Goal: Navigation & Orientation: Find specific page/section

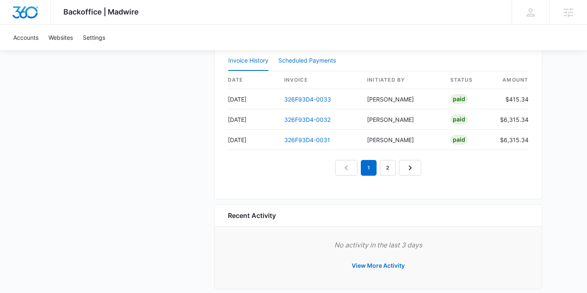
scroll to position [866, 0]
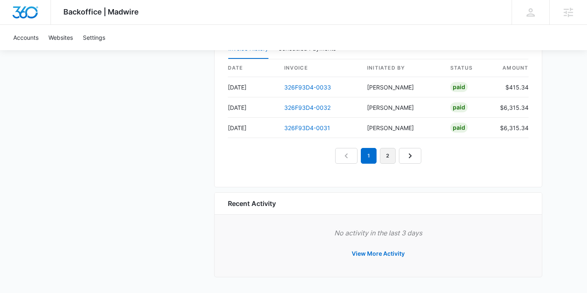
click at [387, 159] on link "2" at bounding box center [388, 156] width 16 height 16
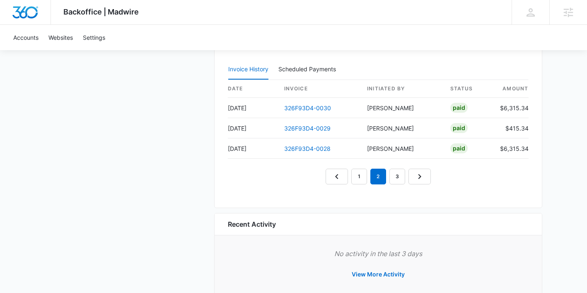
scroll to position [851, 0]
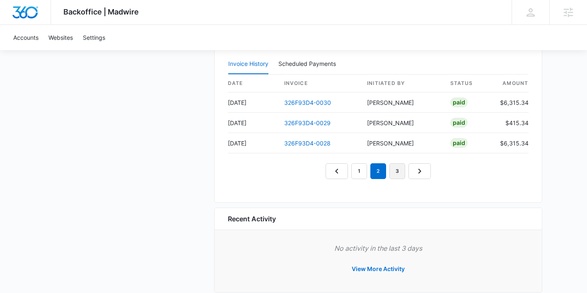
click at [401, 171] on link "3" at bounding box center [397, 171] width 16 height 16
click at [429, 171] on icon "Next Page" at bounding box center [429, 171] width 10 height 10
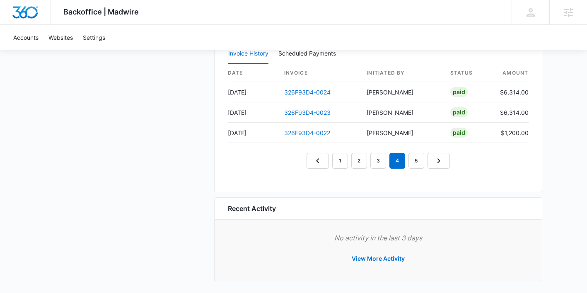
scroll to position [866, 0]
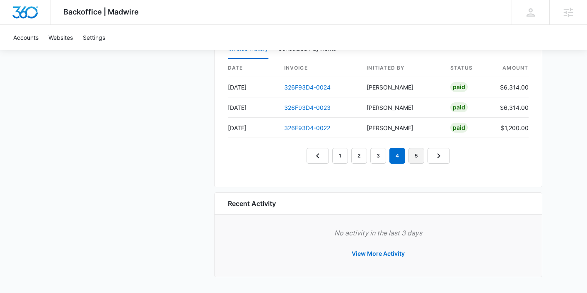
click at [418, 155] on link "5" at bounding box center [417, 156] width 16 height 16
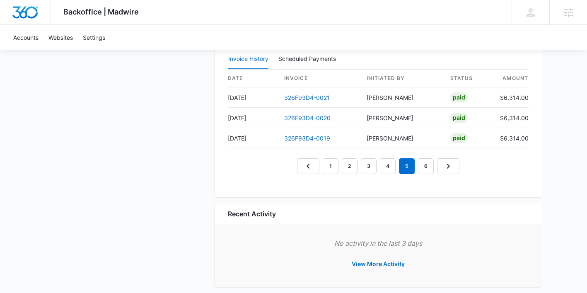
scroll to position [849, 0]
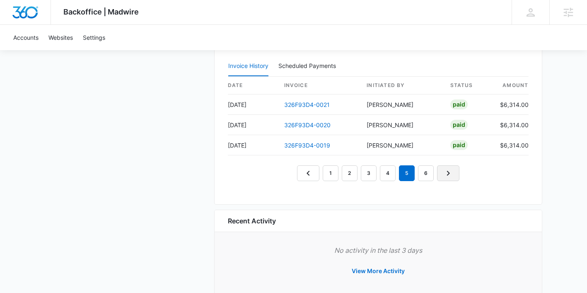
click at [439, 174] on link "Next Page" at bounding box center [448, 173] width 22 height 16
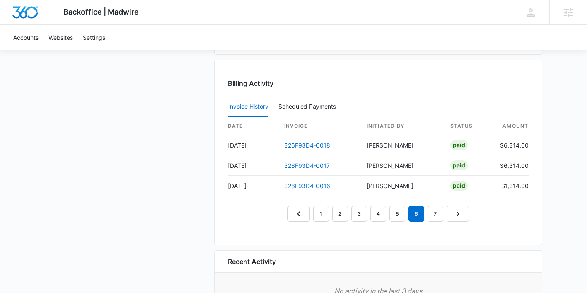
scroll to position [806, 0]
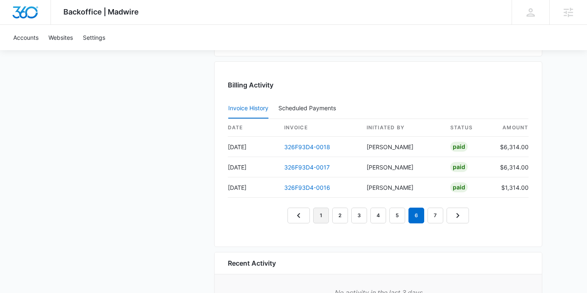
click at [323, 216] on link "1" at bounding box center [321, 216] width 16 height 16
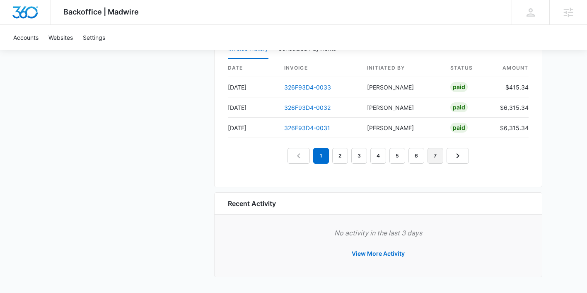
click at [440, 158] on link "7" at bounding box center [436, 156] width 16 height 16
click at [459, 150] on link "Next Page" at bounding box center [468, 156] width 22 height 16
click at [466, 156] on icon "Next Page" at bounding box center [468, 156] width 10 height 10
click at [474, 159] on link "Next Page" at bounding box center [469, 156] width 22 height 16
click at [470, 159] on icon "Next Page" at bounding box center [470, 156] width 10 height 10
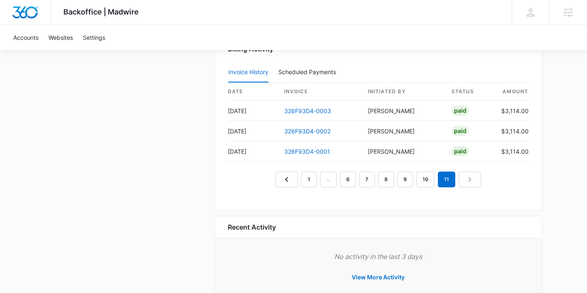
scroll to position [841, 0]
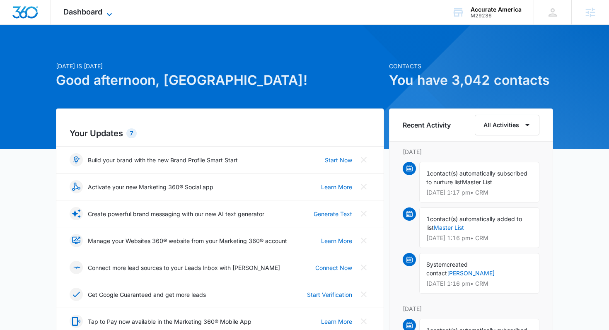
click at [109, 10] on icon at bounding box center [109, 15] width 10 height 10
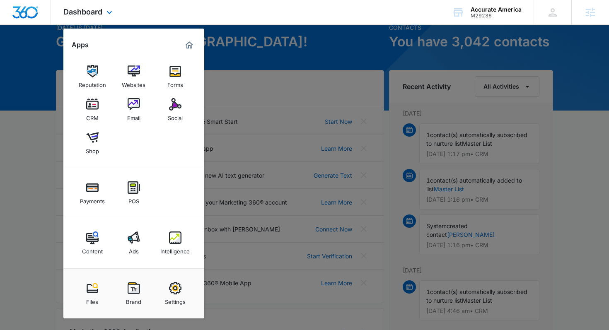
scroll to position [38, 0]
click at [294, 59] on div at bounding box center [304, 165] width 609 height 330
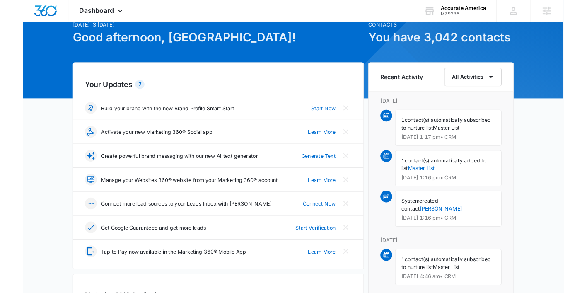
scroll to position [0, 0]
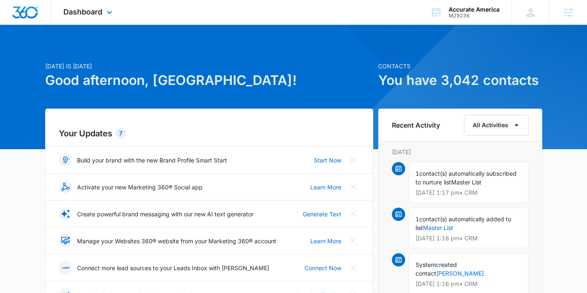
click at [102, 20] on div "Dashboard Apps Reputation Websites Forms CRM Email Social Shop Payments POS Con…" at bounding box center [89, 12] width 76 height 24
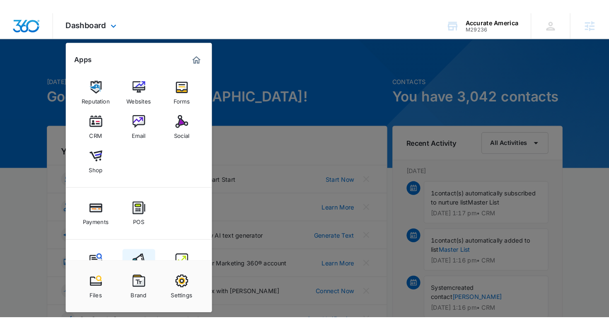
scroll to position [30, 0]
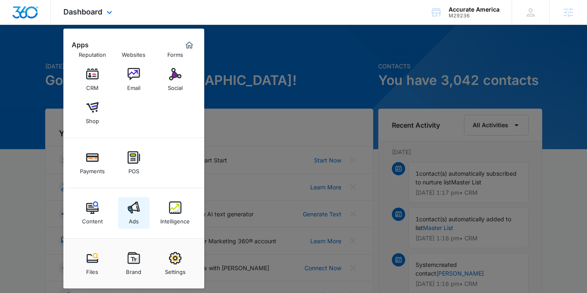
click at [135, 222] on div "Ads" at bounding box center [134, 219] width 10 height 11
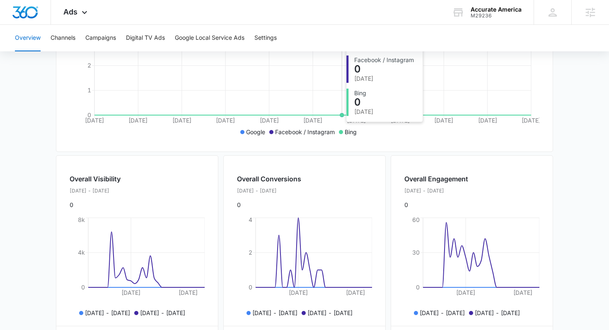
scroll to position [322, 0]
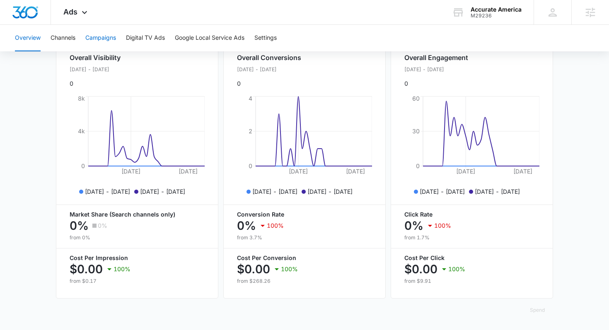
click at [97, 38] on button "Campaigns" at bounding box center [100, 38] width 31 height 27
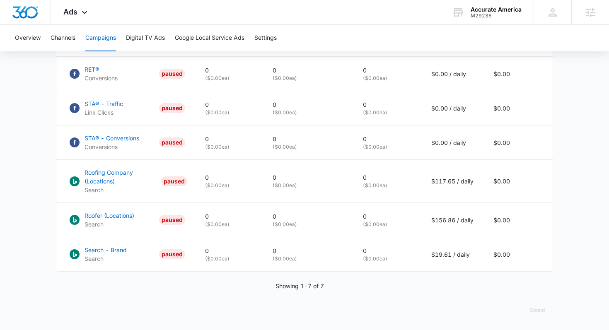
scroll to position [436, 0]
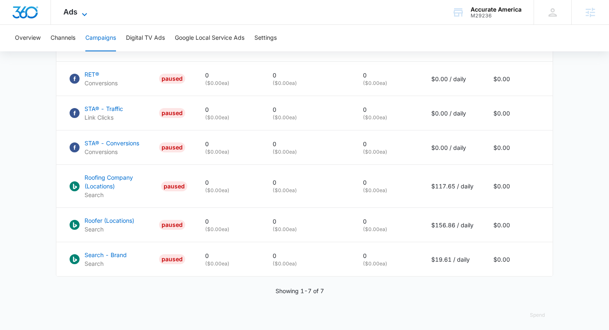
click at [85, 14] on icon at bounding box center [85, 15] width 10 height 10
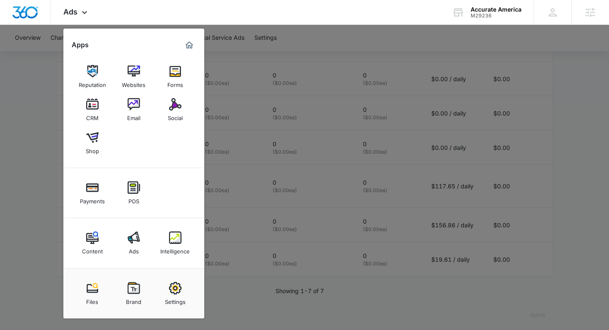
click at [45, 138] on div at bounding box center [304, 165] width 609 height 330
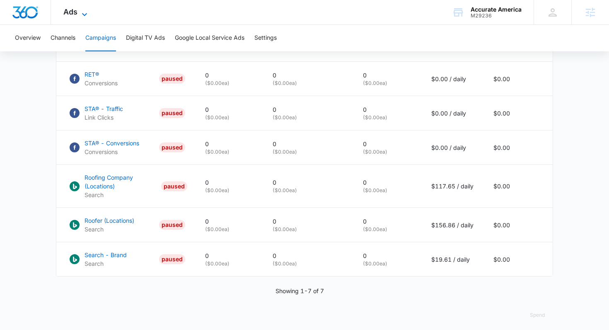
click at [82, 12] on icon at bounding box center [85, 15] width 10 height 10
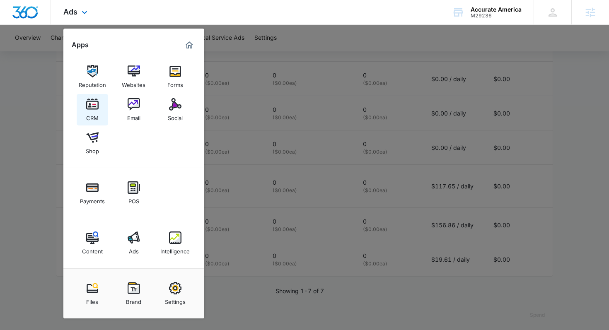
click at [97, 100] on img at bounding box center [92, 104] width 12 height 12
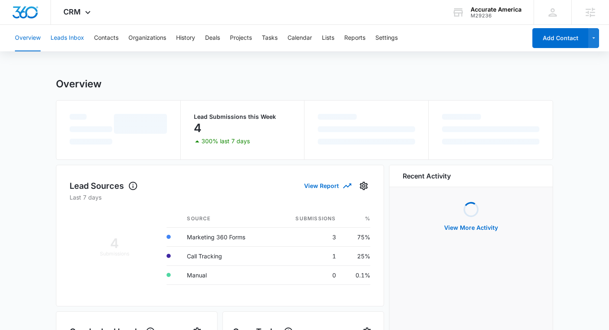
click at [70, 34] on button "Leads Inbox" at bounding box center [68, 38] width 34 height 27
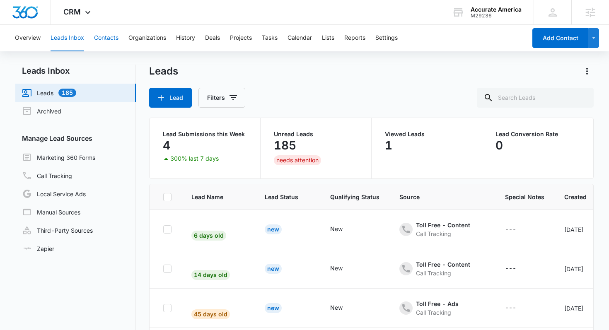
click at [112, 42] on button "Contacts" at bounding box center [106, 38] width 24 height 27
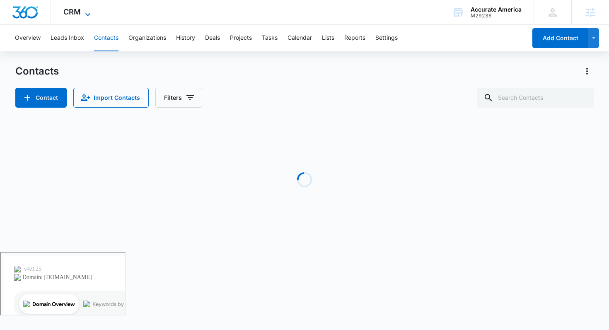
click at [83, 12] on icon at bounding box center [88, 15] width 10 height 10
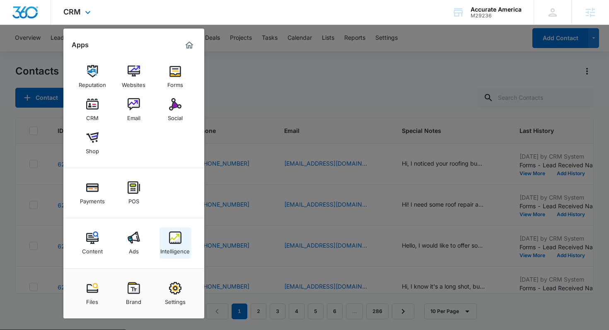
click at [178, 232] on img at bounding box center [175, 238] width 12 height 12
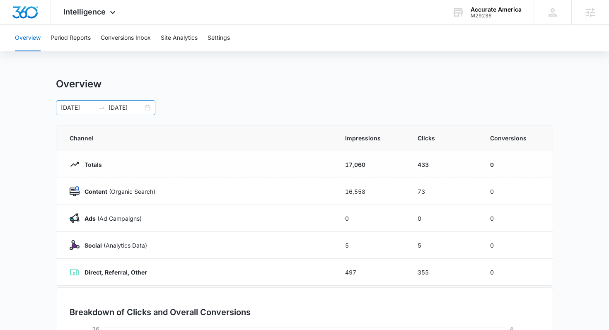
click at [150, 110] on div "[DATE] [DATE]" at bounding box center [105, 107] width 99 height 15
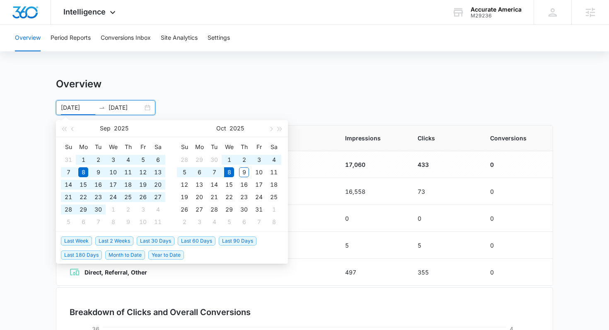
click at [244, 240] on span "Last 90 Days" at bounding box center [238, 241] width 38 height 9
type input "[DATE]"
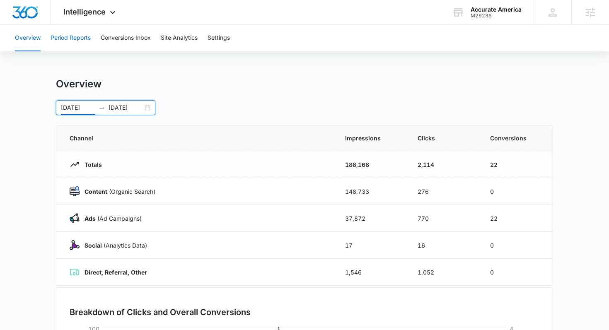
click at [80, 36] on button "Period Reports" at bounding box center [71, 38] width 40 height 27
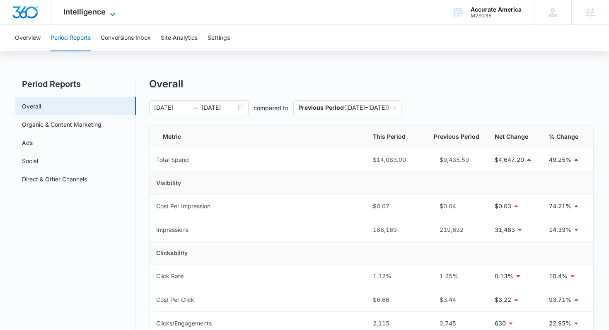
click at [102, 11] on span "Intelligence" at bounding box center [84, 11] width 42 height 9
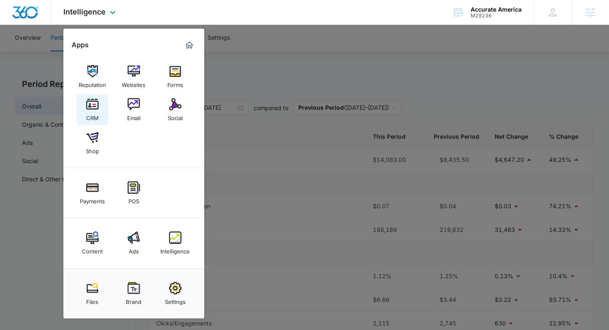
click at [93, 109] on img at bounding box center [92, 104] width 12 height 12
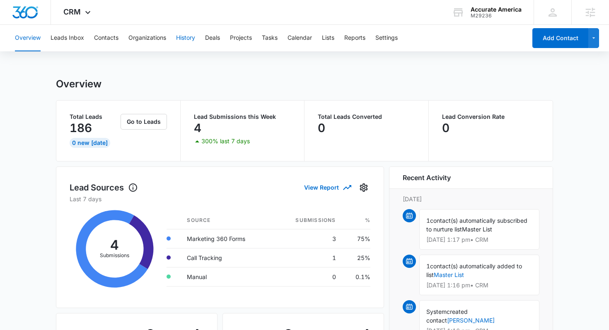
click at [188, 37] on button "History" at bounding box center [185, 38] width 19 height 27
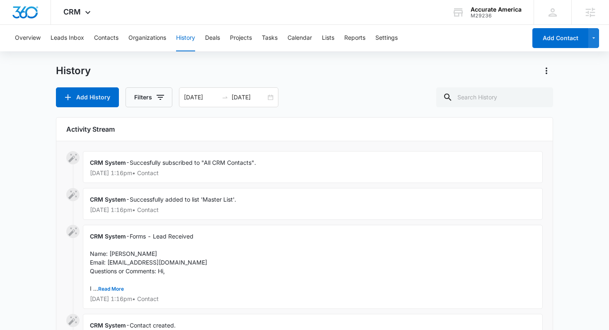
scroll to position [14, 0]
click at [57, 43] on button "Leads Inbox" at bounding box center [68, 38] width 34 height 27
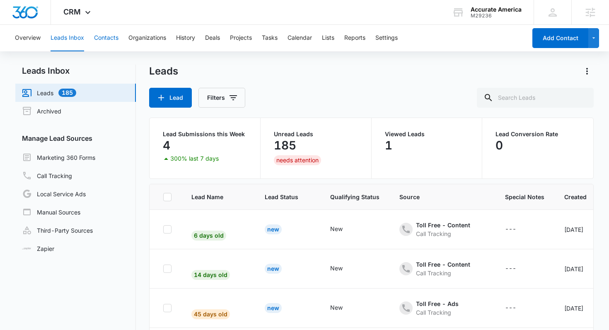
click at [111, 34] on button "Contacts" at bounding box center [106, 38] width 24 height 27
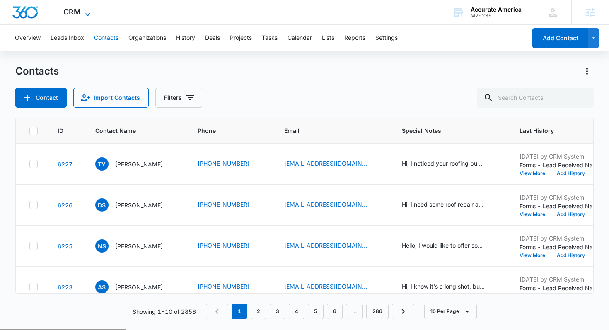
click at [73, 15] on span "CRM" at bounding box center [71, 11] width 17 height 9
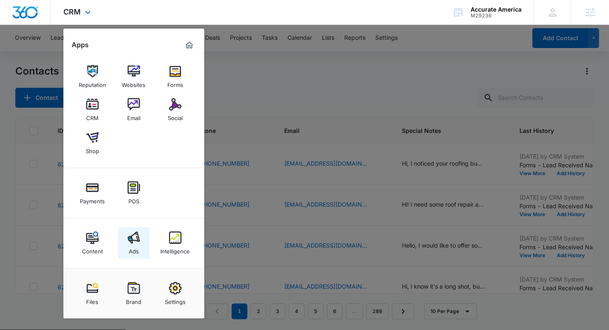
click at [136, 232] on img at bounding box center [134, 238] width 12 height 12
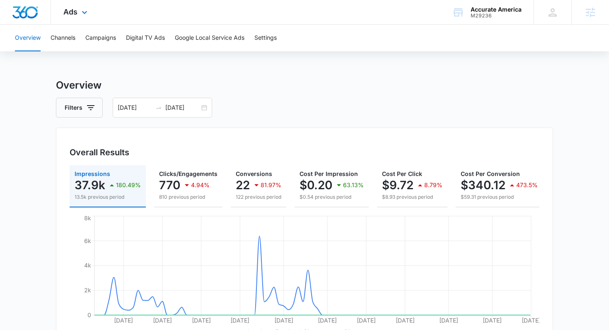
click at [70, 18] on div "Ads Apps Reputation Websites Forms CRM Email Social Shop Payments POS Content A…" at bounding box center [76, 12] width 51 height 24
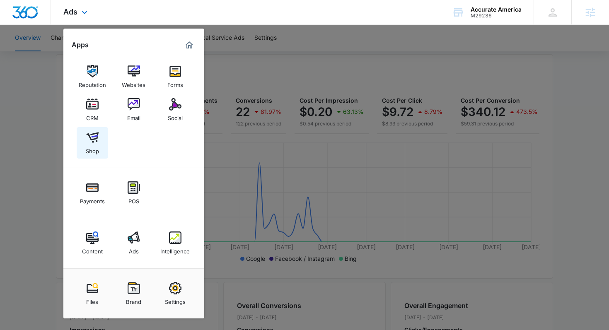
scroll to position [77, 0]
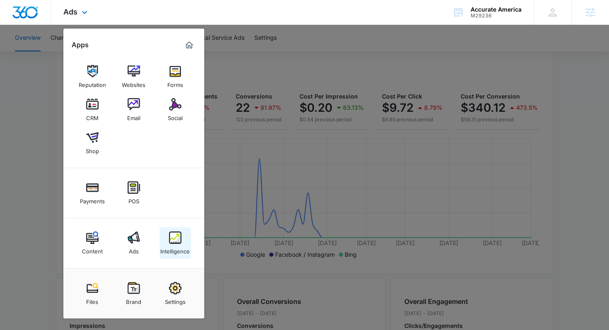
click at [169, 244] on img at bounding box center [175, 238] width 12 height 12
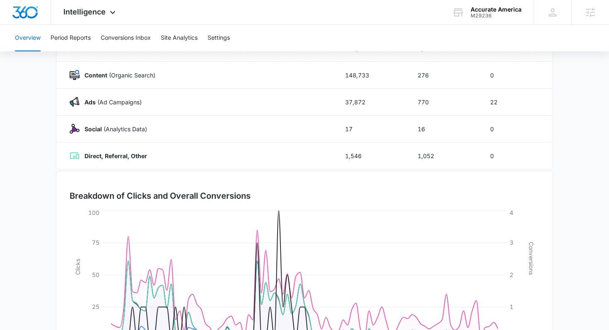
scroll to position [183, 0]
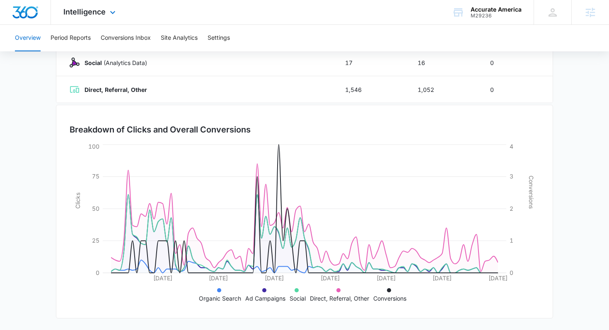
click at [96, 20] on div "Intelligence Apps Reputation Websites Forms CRM Email Social Shop Payments POS …" at bounding box center [90, 12] width 79 height 24
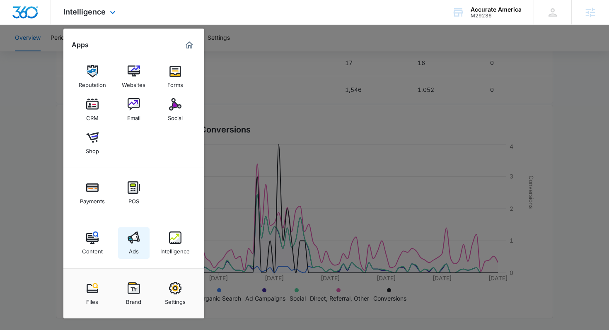
click at [131, 244] on img at bounding box center [134, 238] width 12 height 12
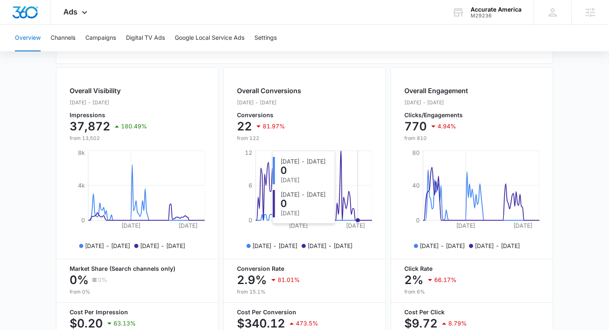
scroll to position [288, 0]
click at [100, 39] on button "Campaigns" at bounding box center [100, 38] width 31 height 27
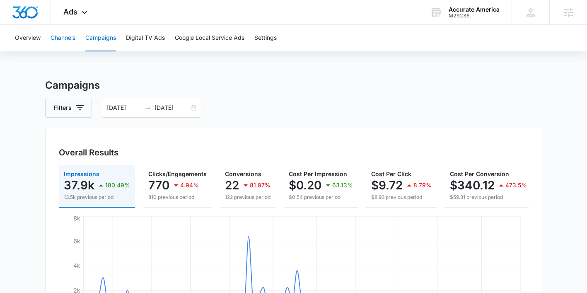
click at [62, 40] on button "Channels" at bounding box center [63, 38] width 25 height 27
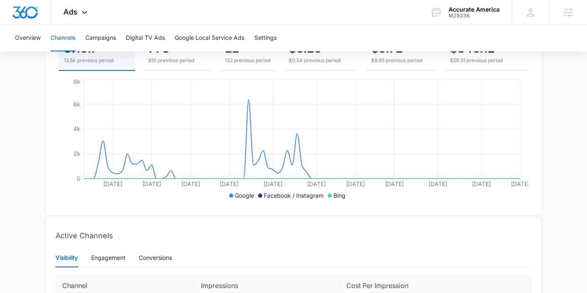
scroll to position [232, 0]
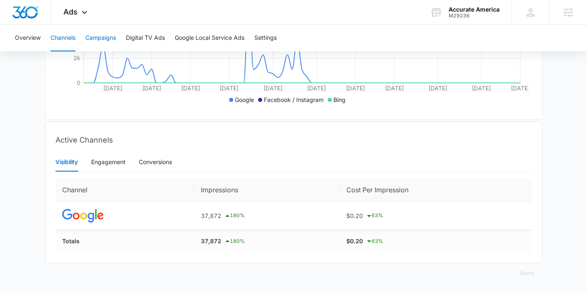
click at [99, 36] on button "Campaigns" at bounding box center [100, 38] width 31 height 27
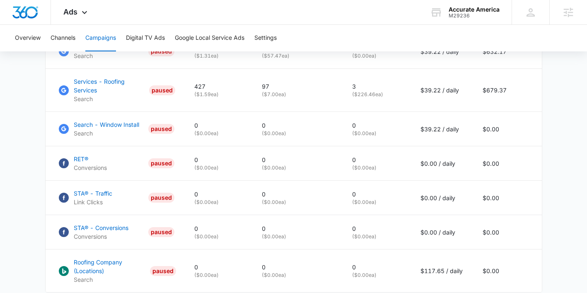
scroll to position [597, 0]
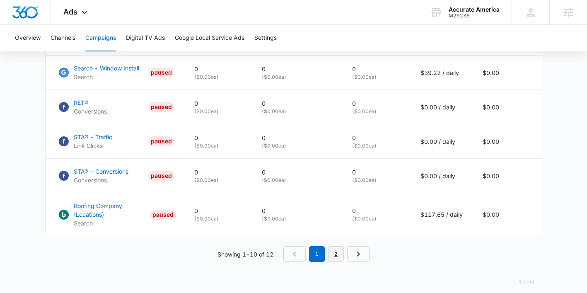
click at [337, 250] on link "2" at bounding box center [336, 254] width 16 height 16
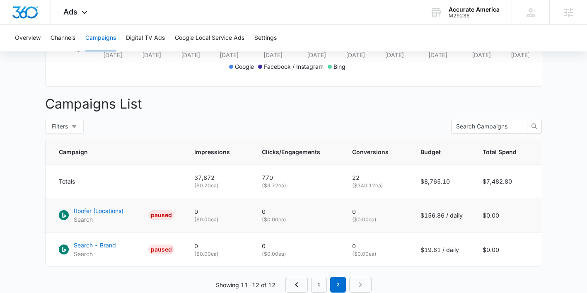
scroll to position [305, 0]
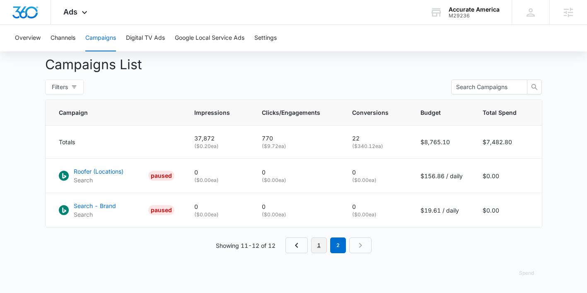
click at [315, 243] on link "1" at bounding box center [319, 245] width 16 height 16
